Goal: Transaction & Acquisition: Book appointment/travel/reservation

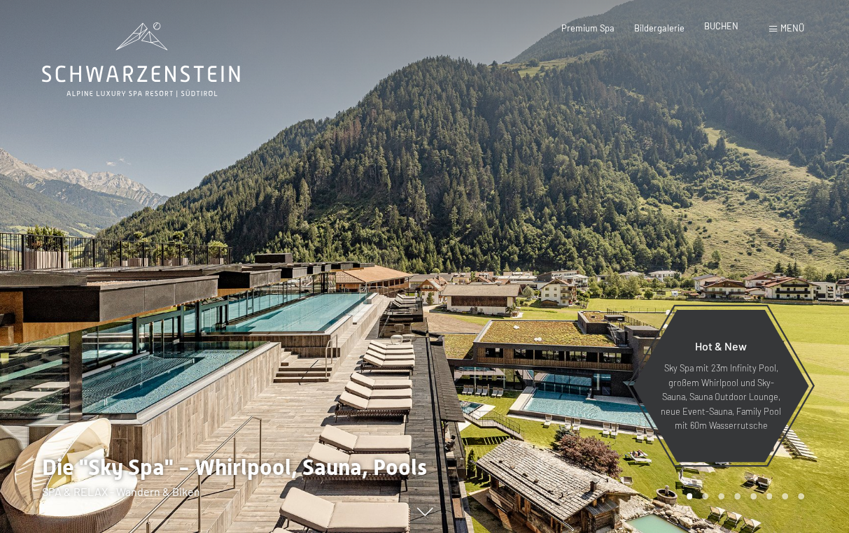
click at [718, 28] on span "BUCHEN" at bounding box center [721, 25] width 34 height 11
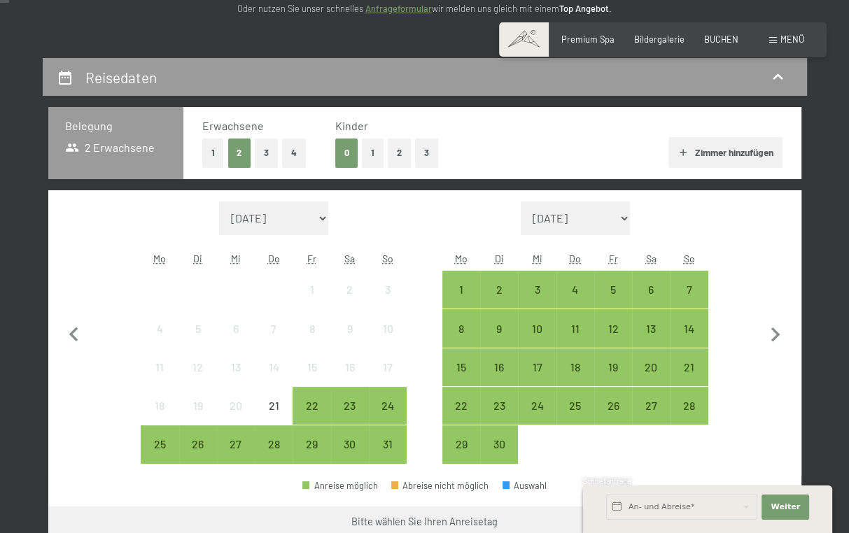
scroll to position [210, 0]
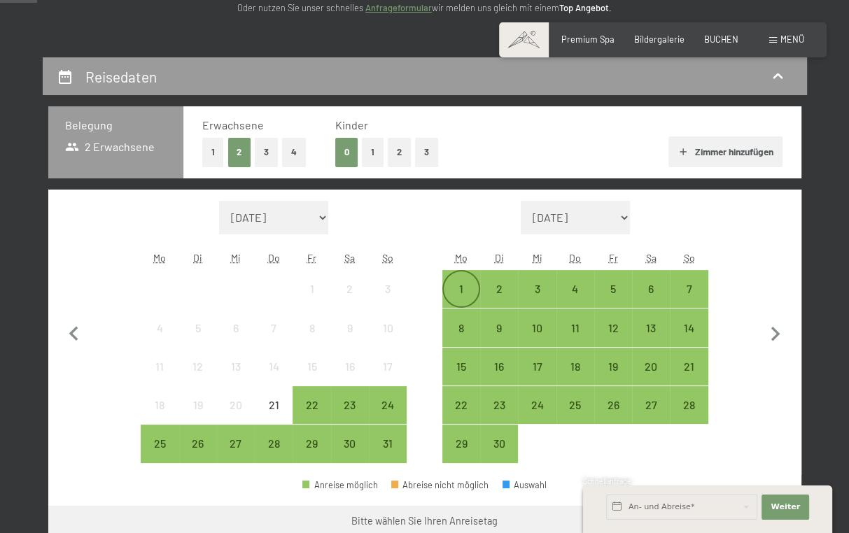
click at [454, 287] on div "1" at bounding box center [461, 300] width 35 height 35
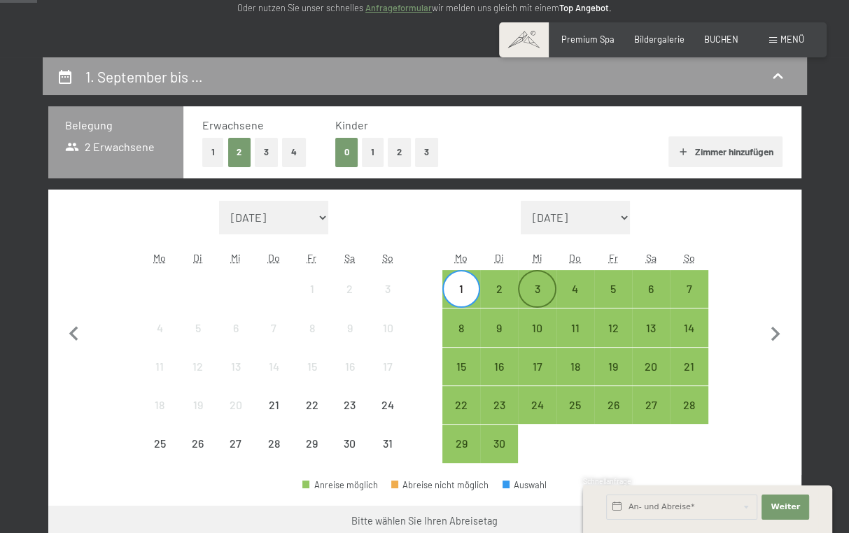
click at [541, 292] on div "3" at bounding box center [536, 300] width 35 height 35
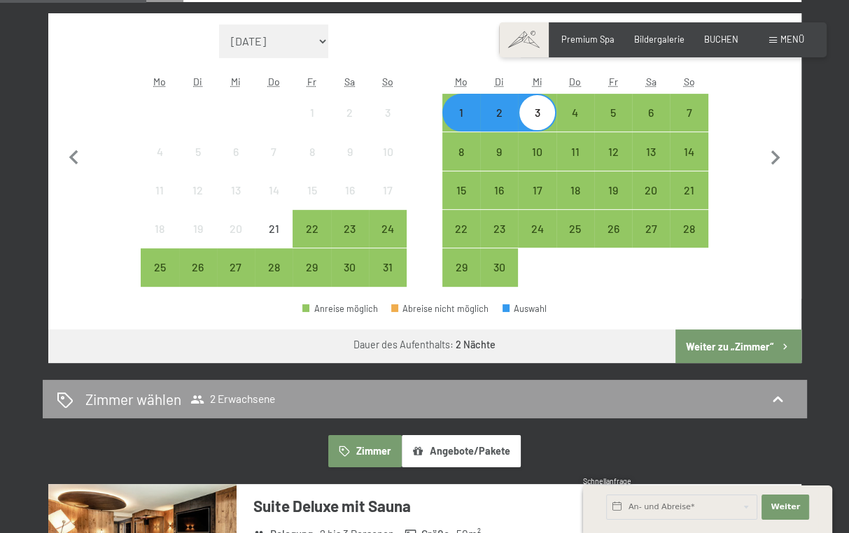
scroll to position [490, 0]
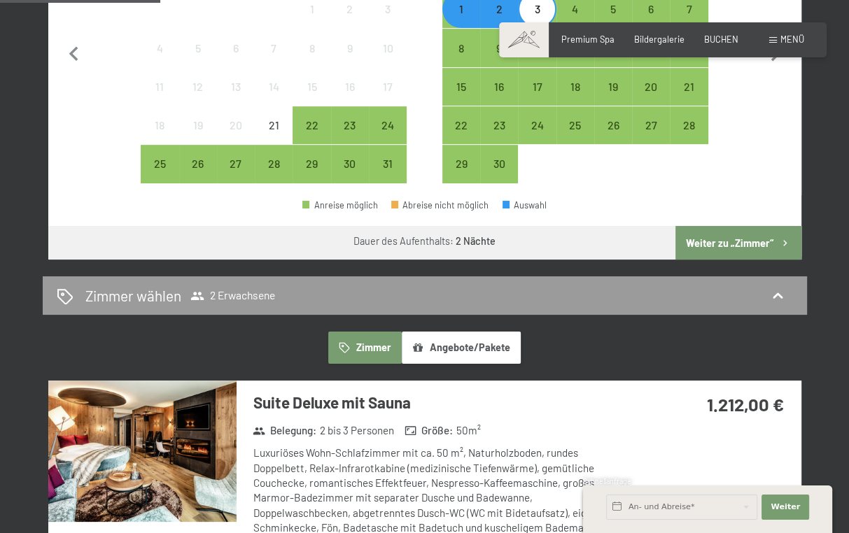
click at [710, 240] on button "Weiter zu „Zimmer“" at bounding box center [737, 243] width 125 height 34
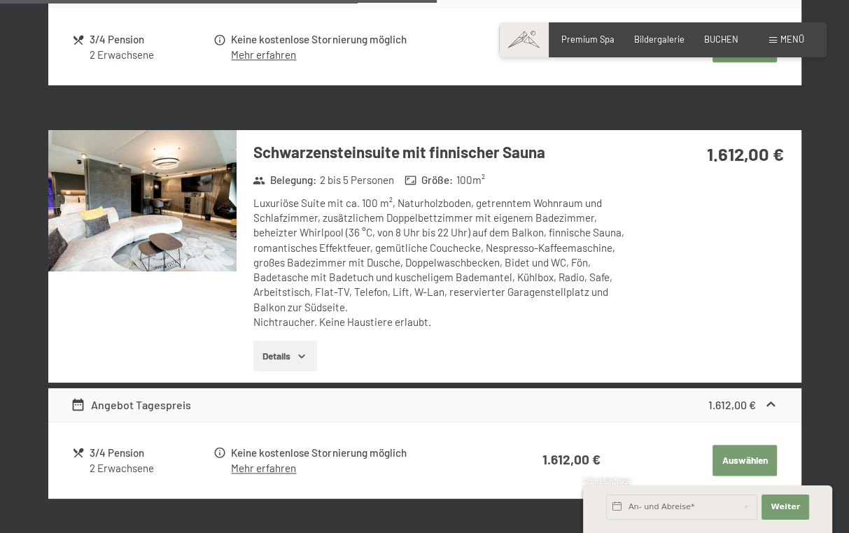
scroll to position [1106, 0]
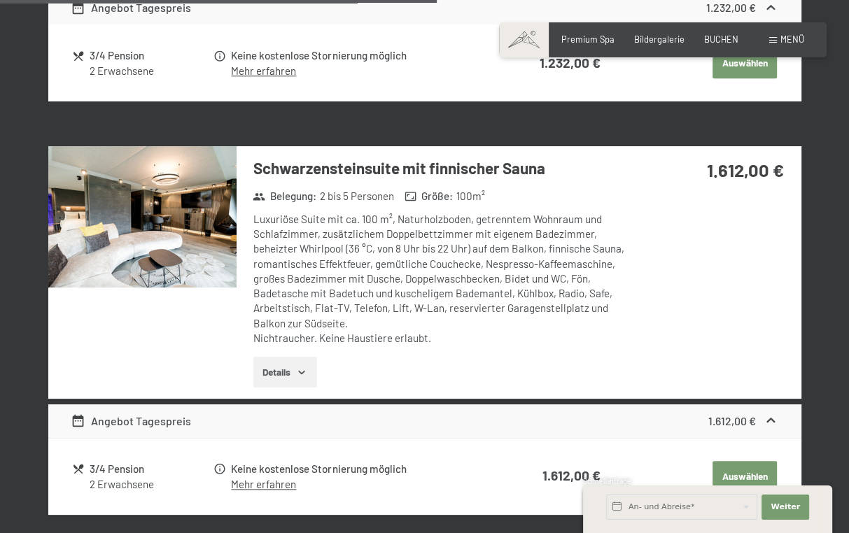
click at [182, 224] on img at bounding box center [142, 216] width 188 height 141
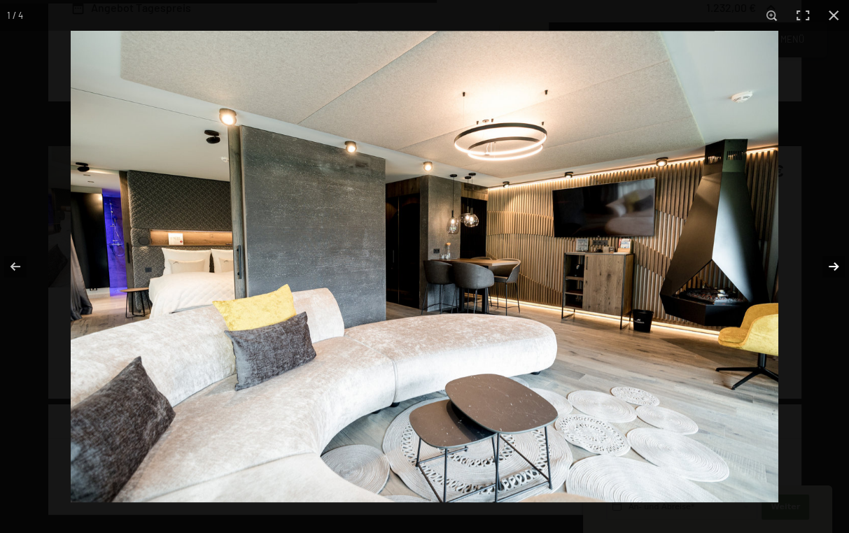
click at [829, 262] on button "button" at bounding box center [824, 267] width 49 height 70
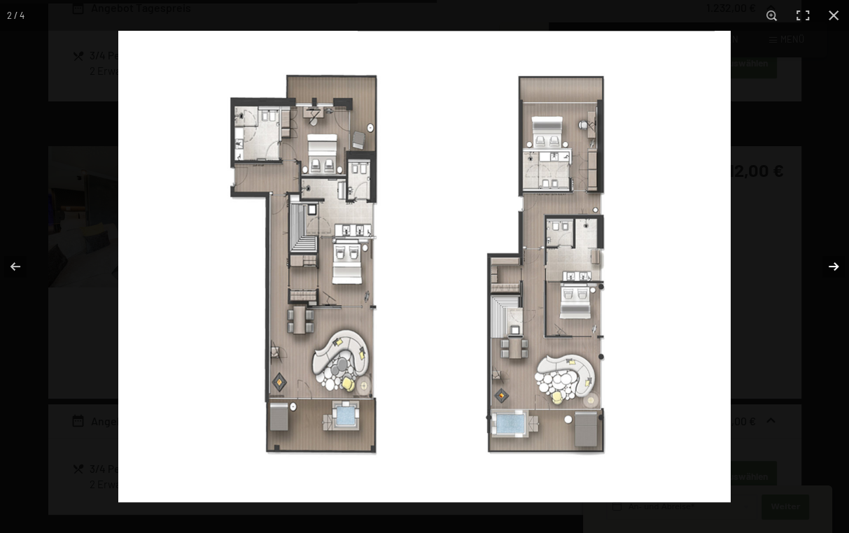
click at [836, 262] on button "button" at bounding box center [824, 267] width 49 height 70
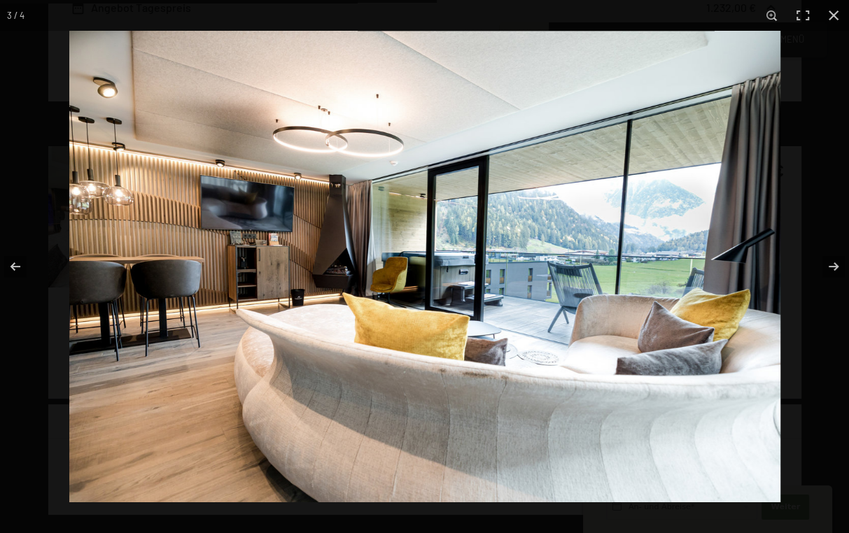
click at [417, 9] on div at bounding box center [424, 15] width 31 height 31
click at [829, 9] on button "button" at bounding box center [833, 15] width 31 height 31
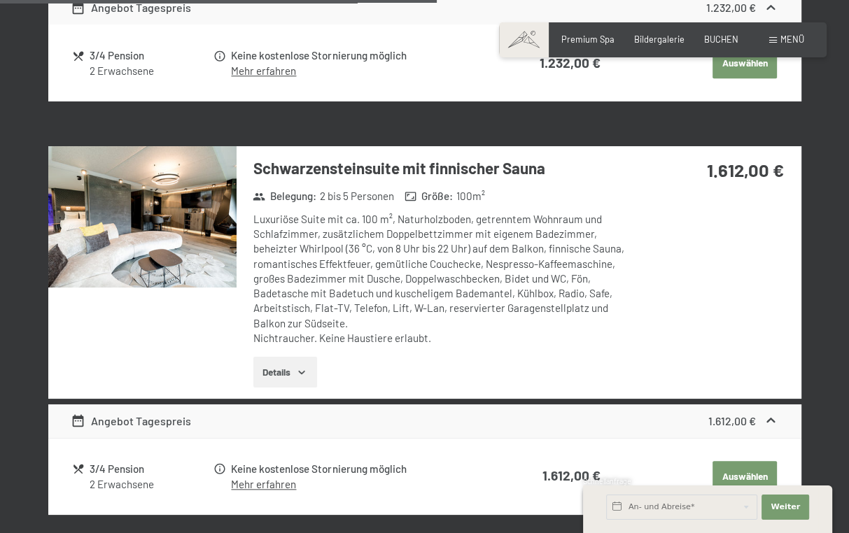
click at [147, 230] on img at bounding box center [142, 216] width 188 height 141
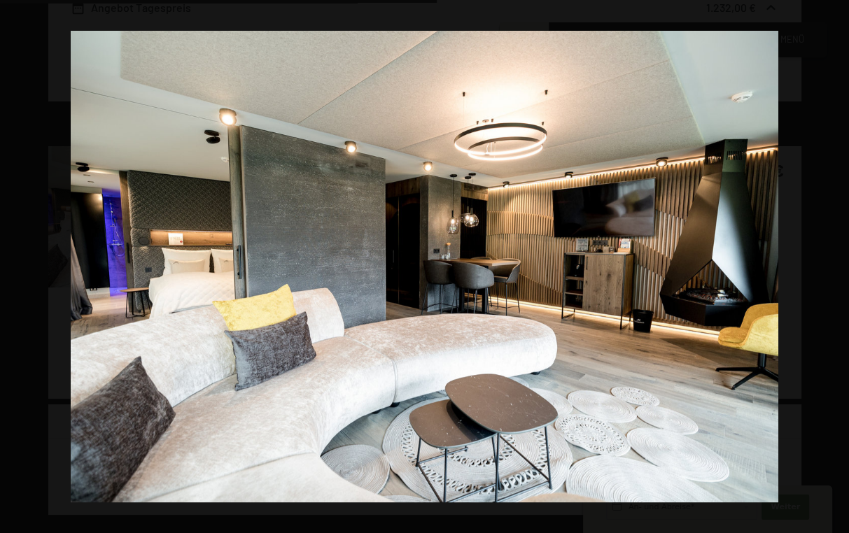
click at [829, 264] on button "button" at bounding box center [824, 267] width 49 height 70
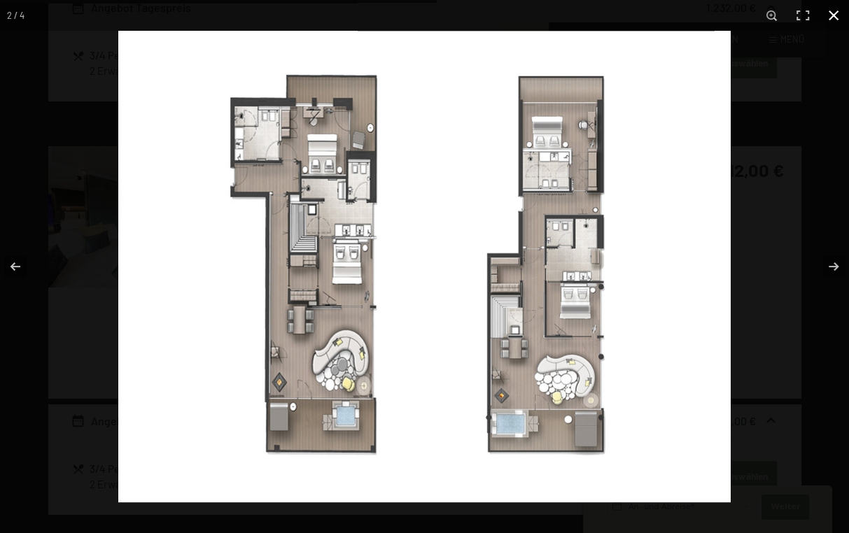
click at [459, 11] on div "2 / 4" at bounding box center [424, 15] width 849 height 31
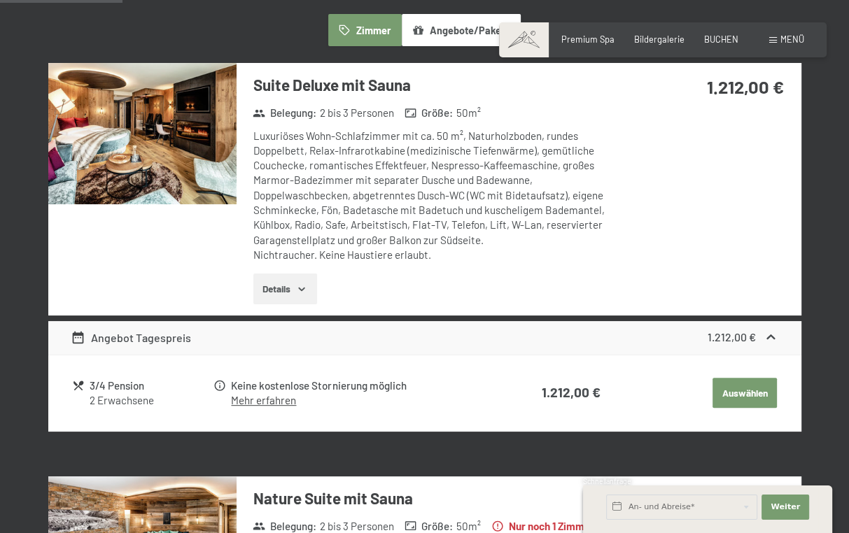
scroll to position [267, 0]
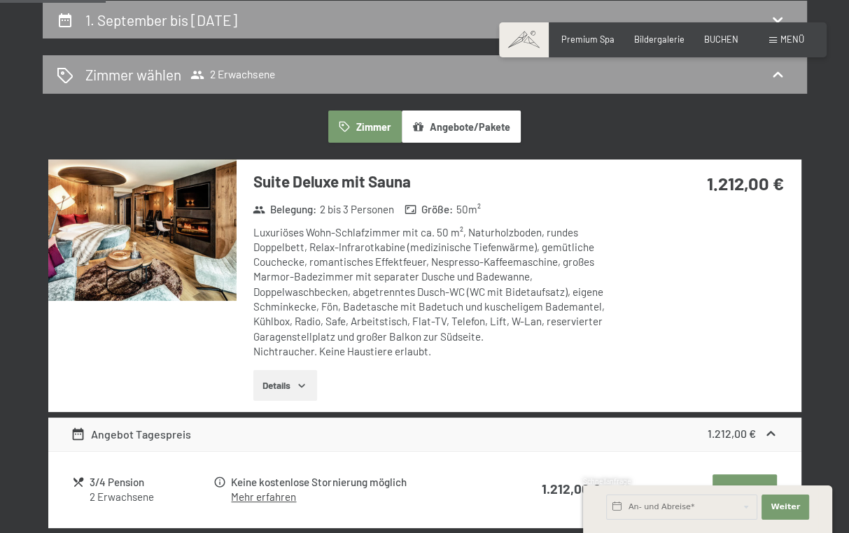
click at [171, 235] on img at bounding box center [142, 230] width 188 height 141
click at [0, 0] on div "1 / 4" at bounding box center [0, 0] width 0 height 0
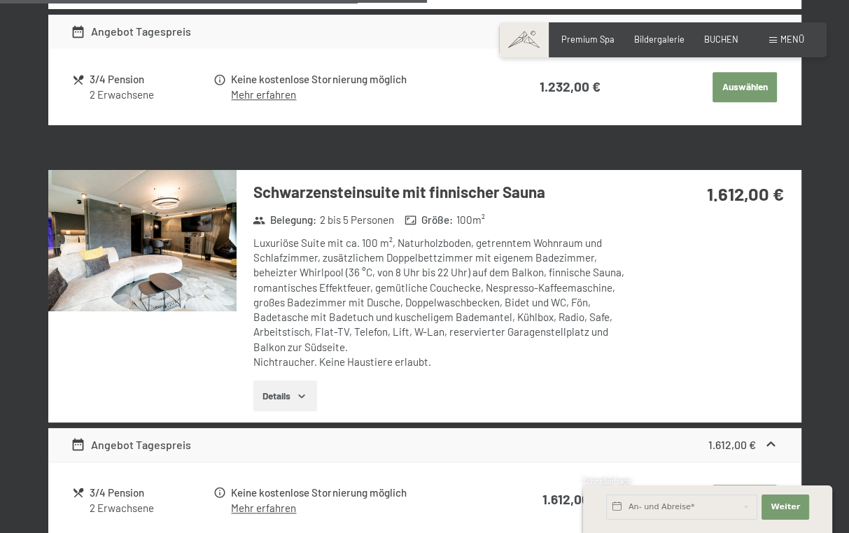
scroll to position [1106, 0]
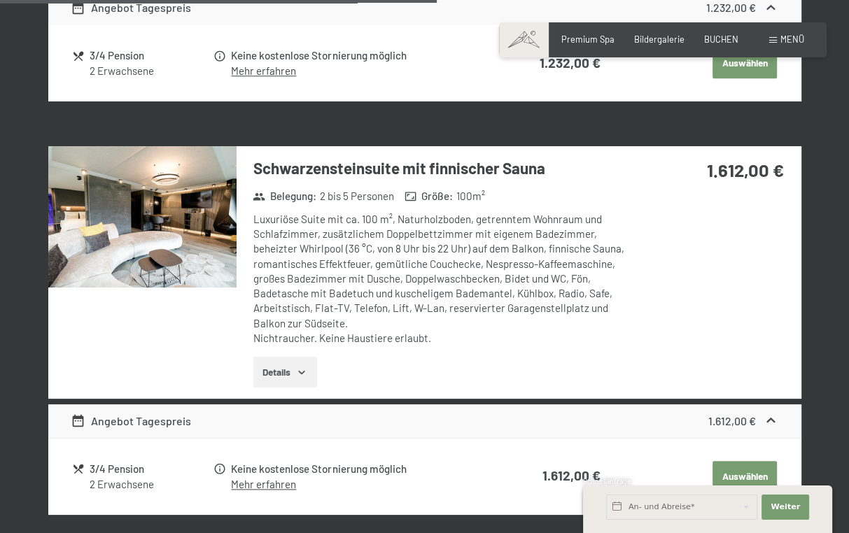
click at [300, 367] on icon "button" at bounding box center [301, 372] width 11 height 11
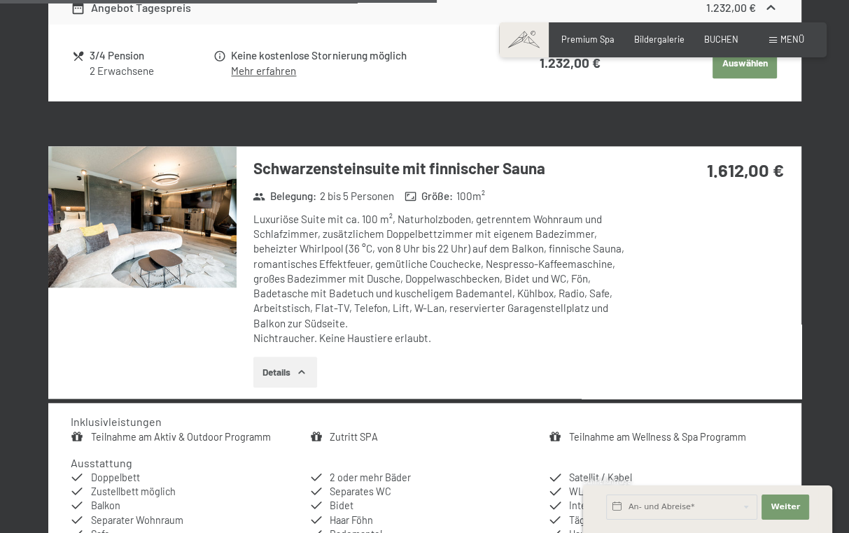
click at [300, 367] on icon "button" at bounding box center [301, 372] width 11 height 11
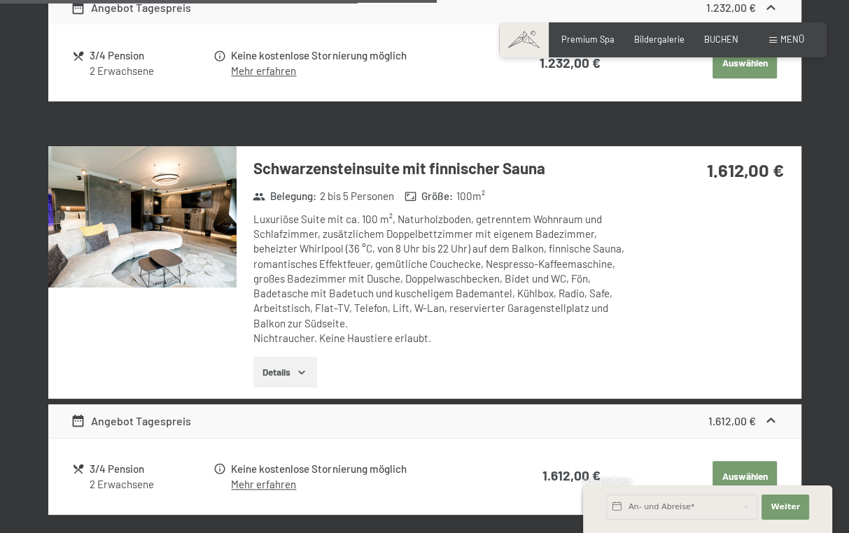
click at [165, 232] on img at bounding box center [142, 216] width 188 height 141
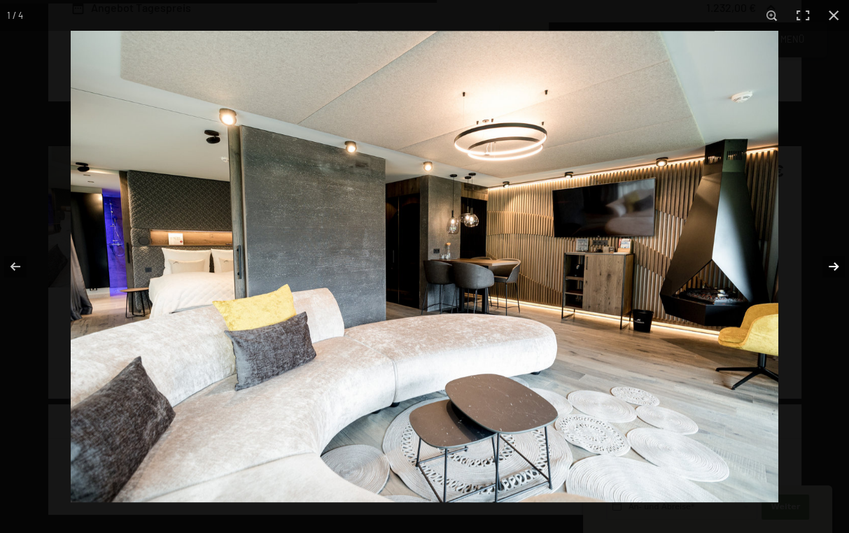
click at [833, 269] on button "button" at bounding box center [824, 267] width 49 height 70
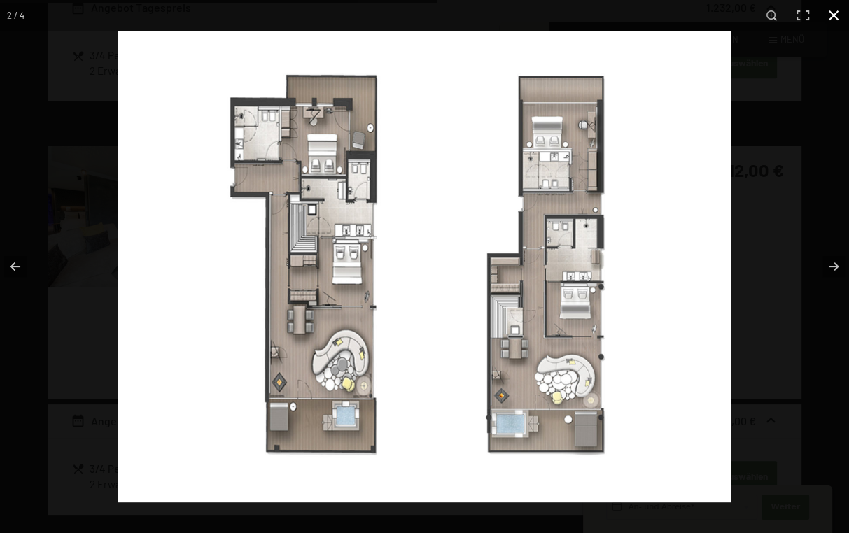
click at [829, 17] on button "button" at bounding box center [833, 15] width 31 height 31
